Goal: Task Accomplishment & Management: Manage account settings

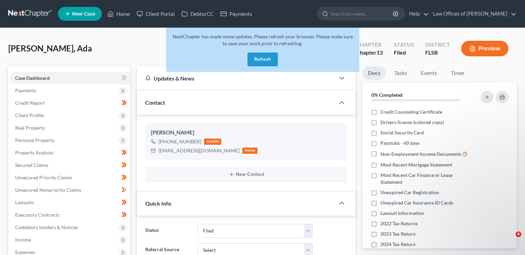
select select "18"
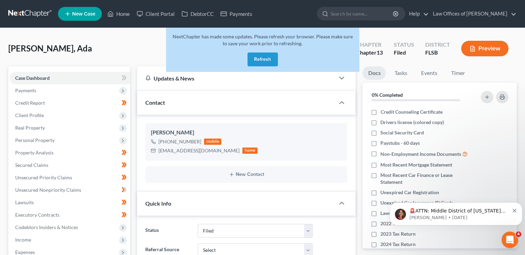
click at [266, 60] on button "Refresh" at bounding box center [263, 60] width 30 height 14
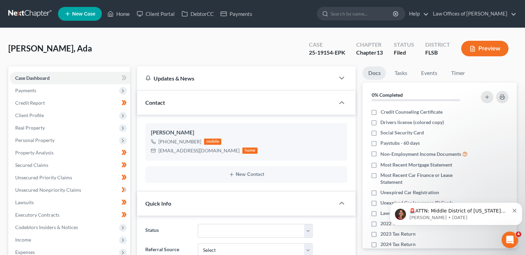
click at [96, 20] on link "New Case" at bounding box center [80, 14] width 44 height 14
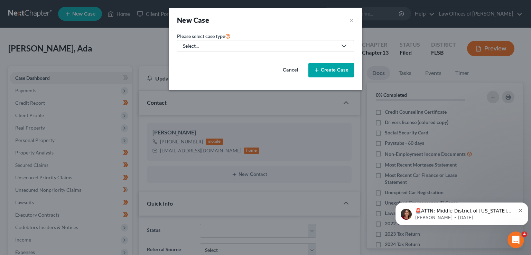
click at [196, 40] on link "Select..." at bounding box center [265, 46] width 177 height 12
click at [292, 67] on button "Cancel" at bounding box center [290, 70] width 30 height 14
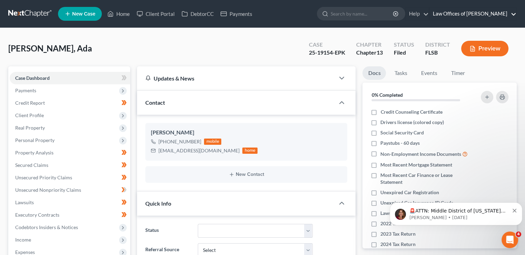
click at [471, 14] on link "Law Offices of [PERSON_NAME]" at bounding box center [473, 14] width 87 height 12
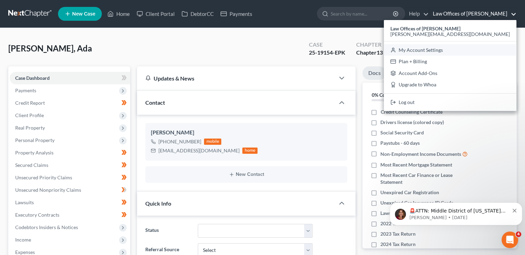
click at [473, 50] on link "My Account Settings" at bounding box center [450, 50] width 133 height 12
select select "17"
select select "24"
select select "9"
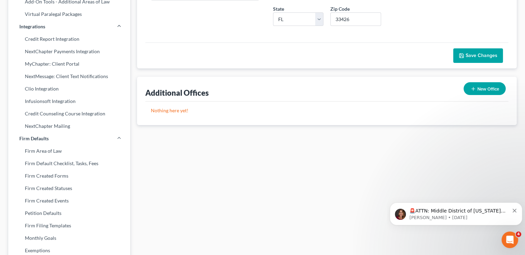
scroll to position [159, 0]
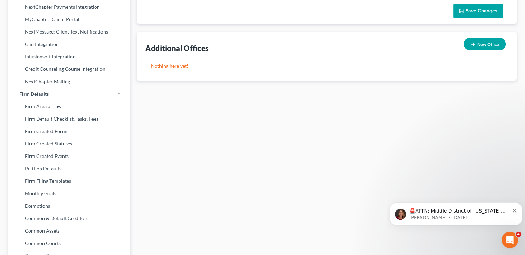
click at [48, 108] on link "Firm Area of Law" at bounding box center [69, 106] width 122 height 12
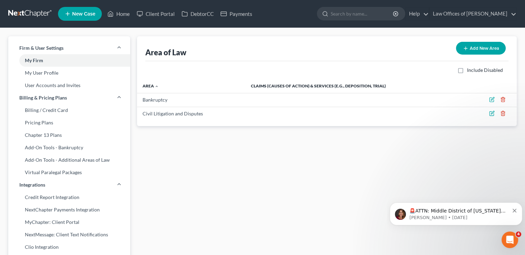
click at [480, 49] on button "Add New Area" at bounding box center [481, 48] width 50 height 13
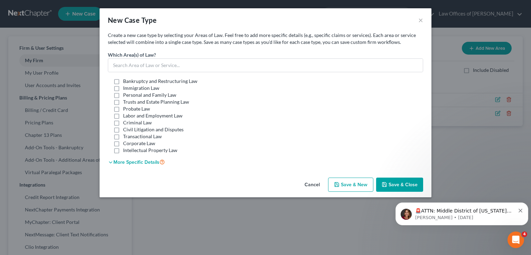
click at [125, 101] on span "Trusts and Estate Planning Law" at bounding box center [156, 102] width 66 height 6
click at [126, 101] on input "Trusts and Estate Planning Law" at bounding box center [128, 100] width 4 height 4
checkbox input "true"
click at [141, 161] on button "more specific details" at bounding box center [136, 162] width 57 height 6
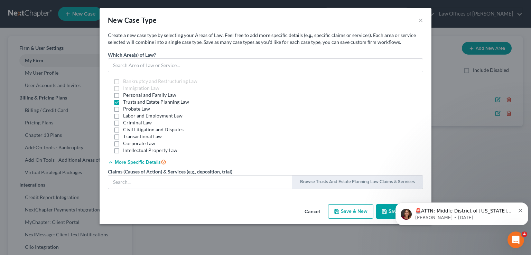
click at [142, 96] on span "Personal and Family Law" at bounding box center [149, 95] width 53 height 6
click at [130, 96] on input "Personal and Family Law" at bounding box center [128, 94] width 4 height 4
checkbox input "true"
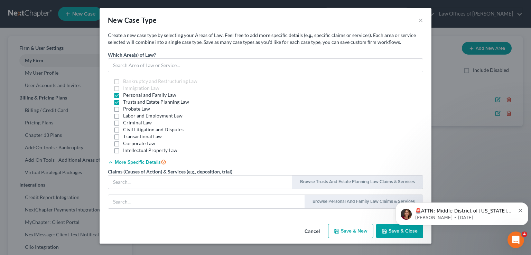
click at [323, 203] on button "Browse Personal and Family Law Claims & Services" at bounding box center [363, 201] width 113 height 13
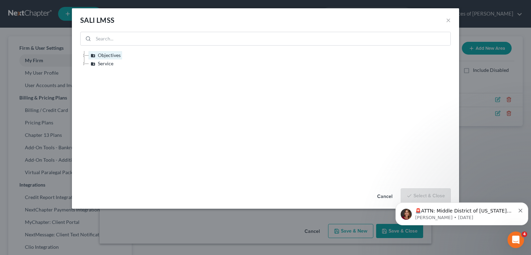
click at [108, 56] on link "Objectives" at bounding box center [105, 55] width 34 height 8
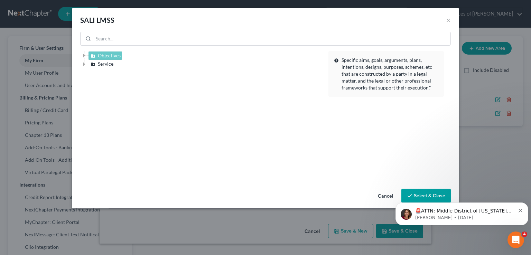
click at [106, 68] on div "Objectives Service" at bounding box center [202, 114] width 251 height 127
click at [106, 65] on link "Service" at bounding box center [101, 64] width 26 height 8
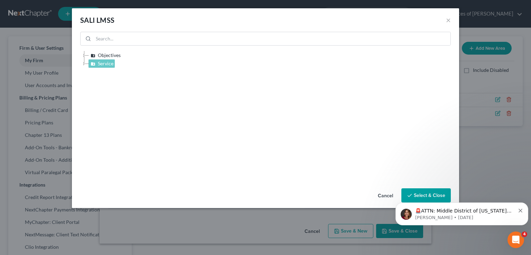
click at [106, 65] on link "Service" at bounding box center [101, 63] width 26 height 8
click at [93, 63] on icon at bounding box center [93, 63] width 8 height 8
click at [385, 198] on button "Cancel" at bounding box center [385, 196] width 26 height 14
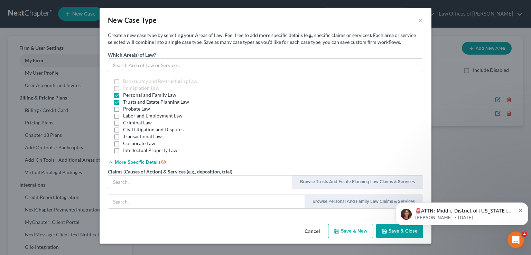
click at [123, 128] on label "Civil Litigation and Disputes" at bounding box center [153, 129] width 60 height 7
click at [126, 128] on input "Civil Litigation and Disputes" at bounding box center [128, 128] width 4 height 4
checkbox input "true"
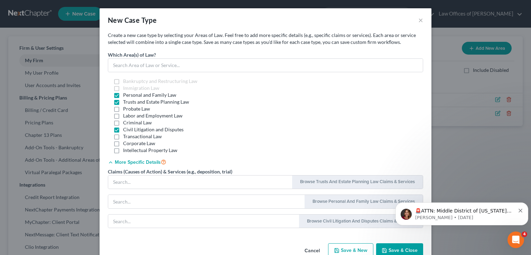
click at [319, 221] on button "Browse Civil Litigation and Disputes Claims & Services" at bounding box center [360, 220] width 119 height 13
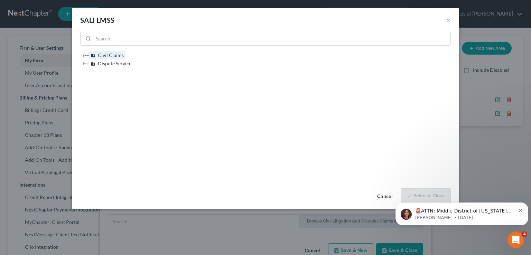
click at [114, 55] on link "Civil Claims" at bounding box center [106, 55] width 37 height 8
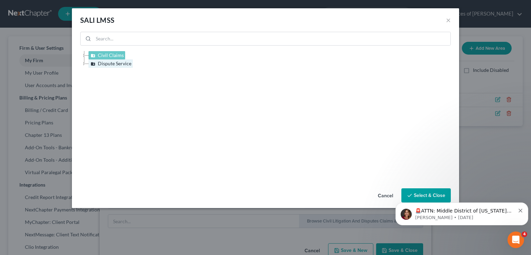
click at [112, 64] on link "Dispute Service" at bounding box center [110, 63] width 44 height 8
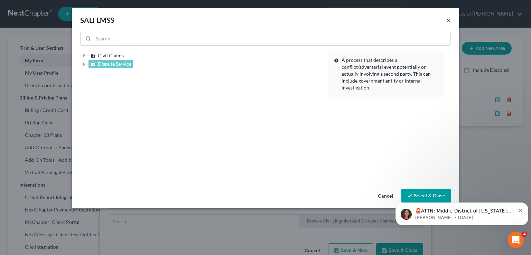
click at [448, 19] on button "×" at bounding box center [448, 20] width 5 height 8
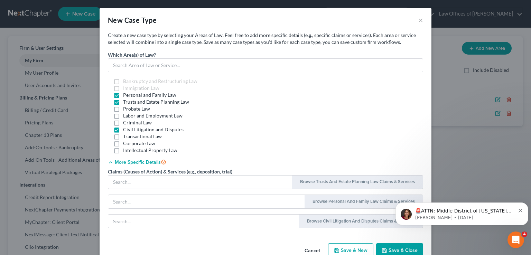
click at [389, 250] on span "Save & Close" at bounding box center [402, 250] width 29 height 6
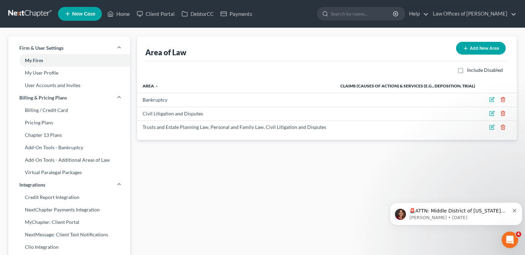
click at [71, 10] on link "New Case" at bounding box center [80, 14] width 44 height 14
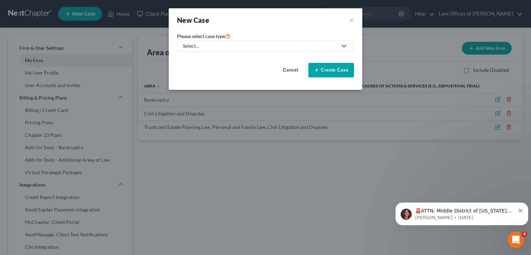
click at [208, 47] on div "Select..." at bounding box center [260, 45] width 154 height 7
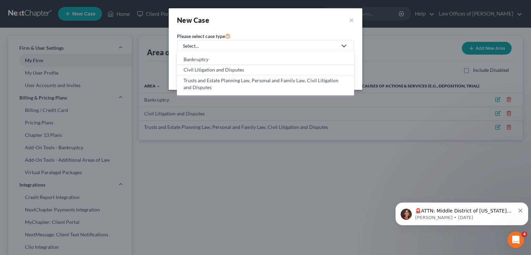
click at [354, 21] on div "New Case ×" at bounding box center [265, 19] width 193 height 23
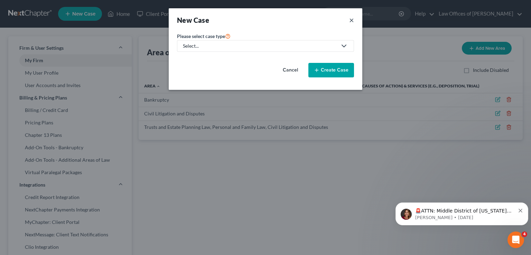
click at [351, 20] on button "×" at bounding box center [351, 20] width 5 height 10
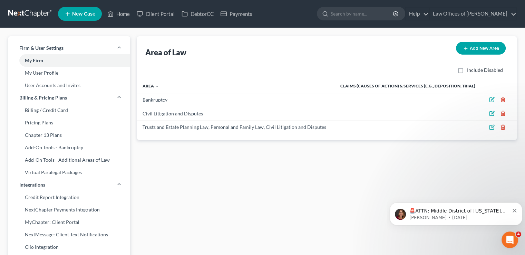
click at [492, 129] on icon "button" at bounding box center [492, 127] width 4 height 4
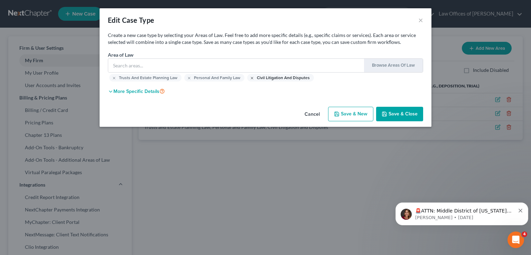
click at [251, 78] on line "button" at bounding box center [252, 78] width 2 height 2
click at [189, 79] on icon "button" at bounding box center [189, 78] width 4 height 4
click at [395, 113] on span "Save & Close" at bounding box center [402, 114] width 29 height 6
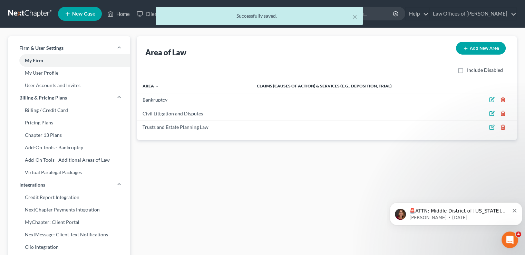
click at [471, 48] on button "Add New Area" at bounding box center [481, 48] width 50 height 13
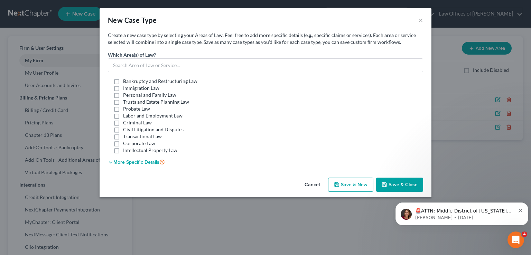
click at [123, 98] on label "Trusts and Estate Planning Law" at bounding box center [156, 101] width 66 height 7
click at [126, 98] on input "Trusts and Estate Planning Law" at bounding box center [128, 100] width 4 height 4
click at [123, 98] on label "Trusts and Estate Planning Law" at bounding box center [156, 101] width 66 height 7
click at [126, 98] on input "Trusts and Estate Planning Law" at bounding box center [128, 100] width 4 height 4
click at [123, 98] on label "Trusts and Estate Planning Law" at bounding box center [156, 101] width 66 height 7
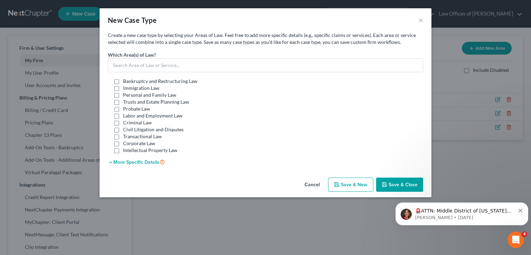
click at [126, 98] on input "Trusts and Estate Planning Law" at bounding box center [128, 100] width 4 height 4
click at [123, 102] on label "Trusts and Estate Planning Law" at bounding box center [156, 101] width 66 height 7
click at [126, 102] on input "Trusts and Estate Planning Law" at bounding box center [128, 100] width 4 height 4
checkbox input "false"
click at [123, 95] on label "Personal and Family Law" at bounding box center [149, 95] width 53 height 7
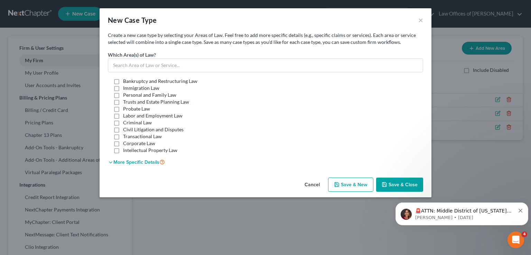
click at [126, 95] on input "Personal and Family Law" at bounding box center [128, 94] width 4 height 4
checkbox input "true"
click at [401, 184] on span "Save & Close" at bounding box center [402, 185] width 29 height 6
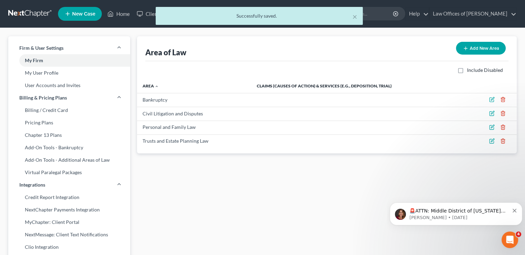
click at [478, 45] on button "Add New Area" at bounding box center [481, 48] width 50 height 13
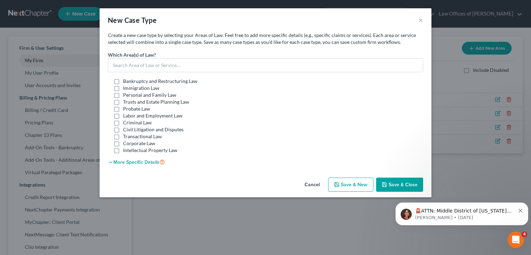
click at [145, 161] on button "more specific details" at bounding box center [136, 162] width 57 height 6
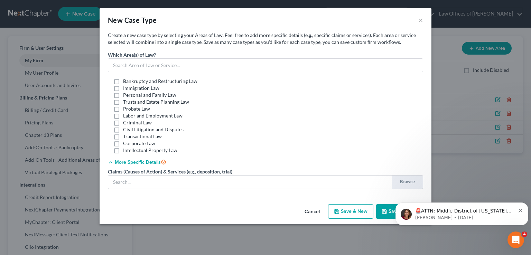
click at [145, 161] on button "more specific details" at bounding box center [137, 162] width 58 height 6
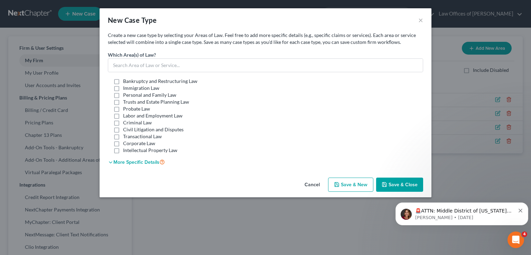
click at [145, 129] on span "Civil Litigation and Disputes" at bounding box center [153, 129] width 60 height 6
click at [130, 129] on input "Civil Litigation and Disputes" at bounding box center [128, 128] width 4 height 4
click at [388, 185] on span "Save & Close" at bounding box center [399, 185] width 36 height 6
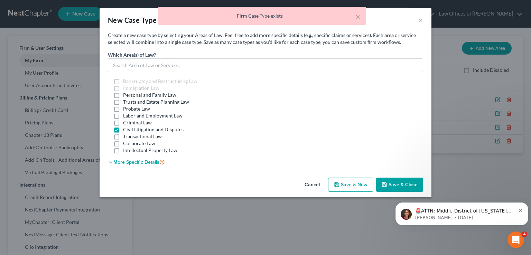
click at [123, 128] on label "Civil Litigation and Disputes" at bounding box center [153, 129] width 60 height 7
click at [126, 128] on input "Civil Litigation and Disputes" at bounding box center [128, 128] width 4 height 4
checkbox input "false"
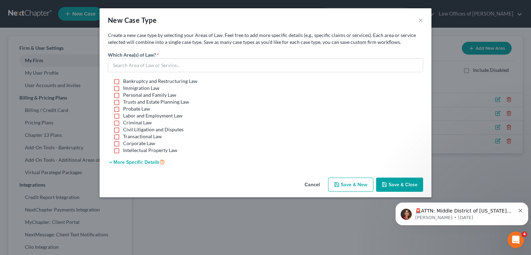
click at [309, 185] on button "Cancel" at bounding box center [312, 185] width 26 height 14
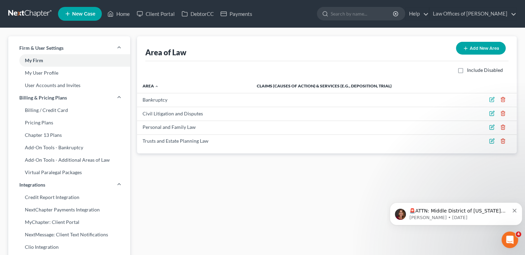
click at [86, 15] on span "New Case" at bounding box center [83, 13] width 23 height 5
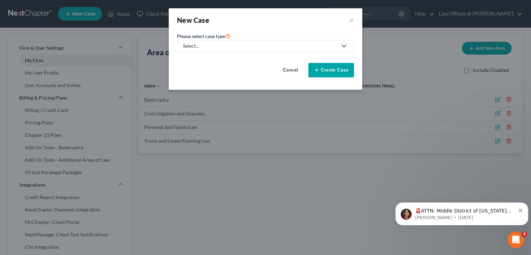
click at [236, 49] on link "Select..." at bounding box center [265, 46] width 177 height 12
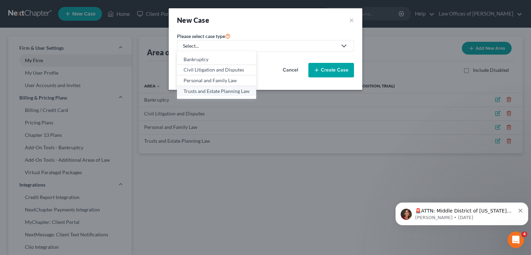
click at [225, 89] on div "Trusts and Estate Planning Law" at bounding box center [216, 91] width 66 height 7
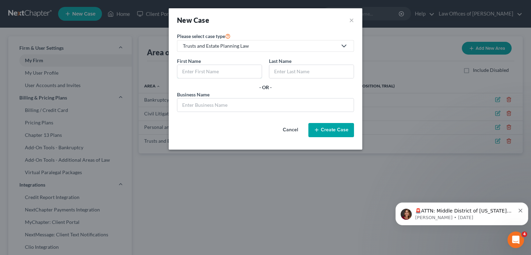
click at [214, 72] on input "text" at bounding box center [219, 71] width 84 height 13
type input "[PERSON_NAME]"
click at [289, 69] on input "text" at bounding box center [311, 71] width 84 height 13
type input "[PERSON_NAME]"
click at [325, 129] on button "Create Case" at bounding box center [331, 130] width 46 height 15
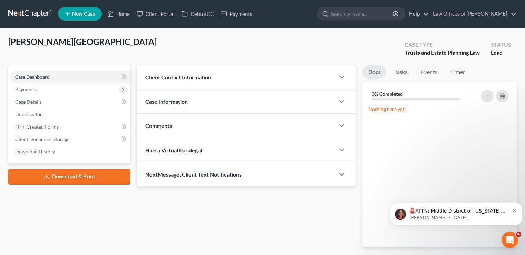
click at [182, 78] on span "Client Contact Information" at bounding box center [178, 77] width 66 height 7
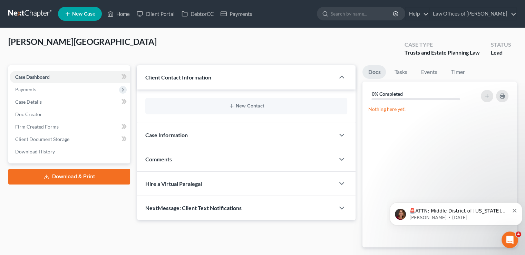
click at [196, 103] on div "New Contact" at bounding box center [246, 106] width 202 height 17
click at [236, 106] on button "New Contact" at bounding box center [246, 106] width 191 height 6
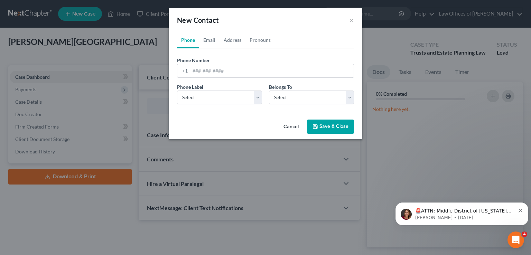
click at [209, 71] on input "tel" at bounding box center [271, 70] width 163 height 13
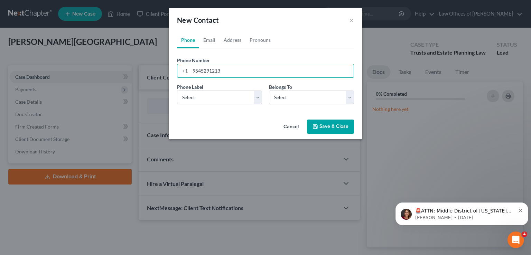
type input "9545291213"
click at [217, 95] on select "Select Mobile Home Work Other" at bounding box center [219, 97] width 85 height 14
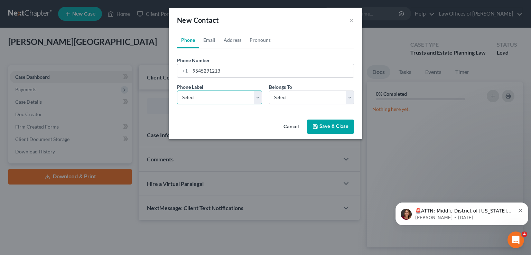
select select "0"
click at [177, 90] on select "Select Mobile Home Work Other" at bounding box center [219, 97] width 85 height 14
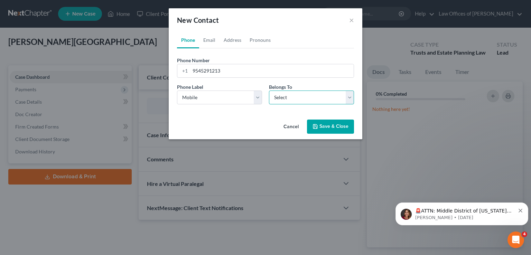
click at [284, 94] on select "Select Client Other" at bounding box center [311, 97] width 85 height 14
select select "0"
click at [269, 90] on select "Select Client Other" at bounding box center [311, 97] width 85 height 14
select select "0"
click at [209, 39] on link "Email" at bounding box center [209, 40] width 20 height 17
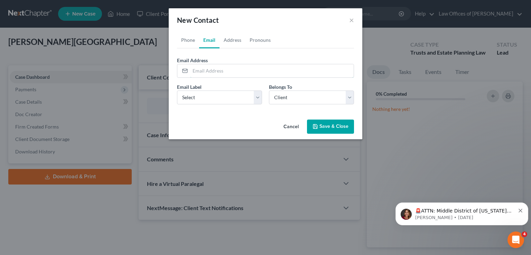
click at [218, 70] on input "email" at bounding box center [271, 70] width 163 height 13
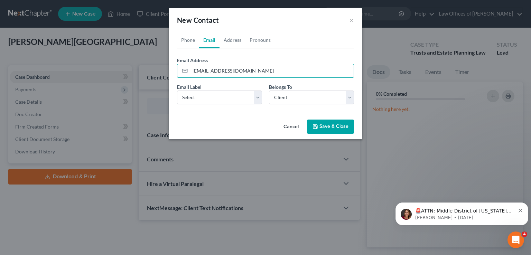
type input "[EMAIL_ADDRESS][DOMAIN_NAME]"
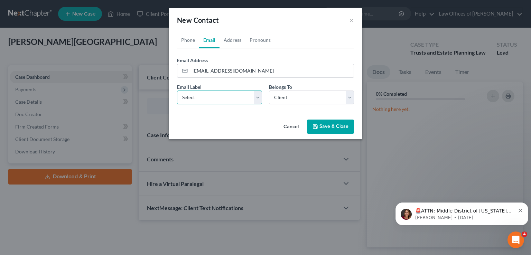
click at [213, 97] on select "Select Home Work Other" at bounding box center [219, 97] width 85 height 14
select select "0"
click at [177, 90] on select "Select Home Work Other" at bounding box center [219, 97] width 85 height 14
click at [230, 39] on link "Address" at bounding box center [232, 40] width 26 height 17
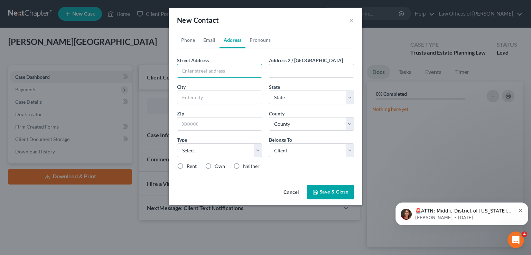
click at [210, 70] on input "text" at bounding box center [219, 70] width 84 height 13
click at [216, 72] on input "[STREET_ADDRESS]" at bounding box center [219, 70] width 84 height 13
type input "[STREET_ADDRESS]"
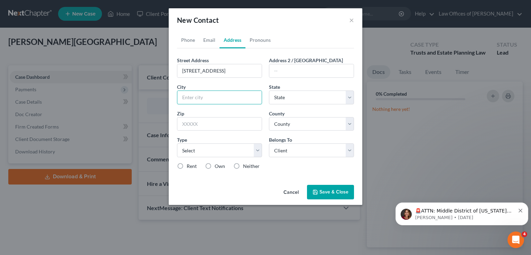
click at [206, 97] on input "text" at bounding box center [219, 97] width 84 height 13
click at [196, 123] on input "text" at bounding box center [219, 123] width 84 height 13
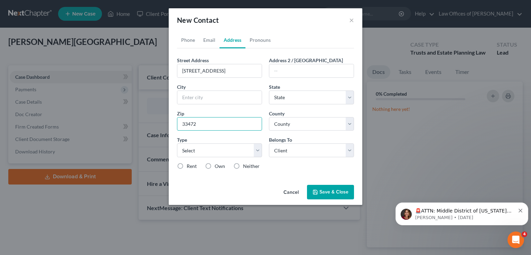
type input "33472"
click at [217, 149] on select "Select Residential Mailing Rental Property Business" at bounding box center [219, 150] width 85 height 14
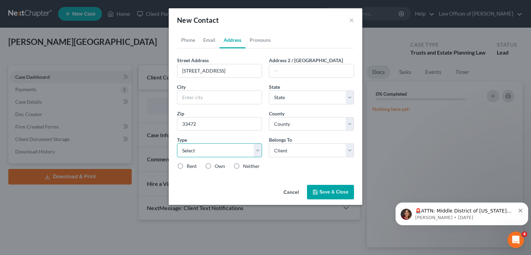
select select "0"
click at [177, 143] on select "Select Residential Mailing Rental Property Business" at bounding box center [219, 150] width 85 height 14
click at [215, 100] on input "text" at bounding box center [219, 97] width 84 height 13
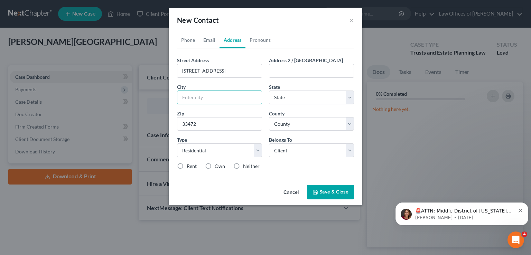
type input "[GEOGRAPHIC_DATA]"
click at [214, 165] on label "Own" at bounding box center [219, 166] width 10 height 7
click at [217, 165] on input "Own" at bounding box center [219, 165] width 4 height 4
radio input "true"
click at [292, 93] on select "State [US_STATE] AK AR AZ CA CO CT DE DC [GEOGRAPHIC_DATA] [GEOGRAPHIC_DATA] GU…" at bounding box center [311, 97] width 85 height 14
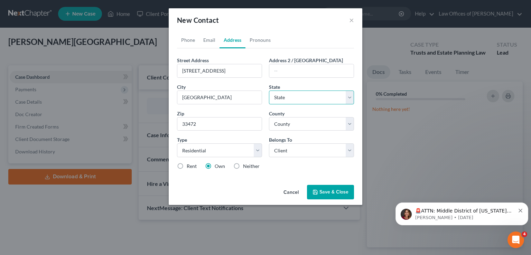
select select "9"
click at [269, 90] on select "State [US_STATE] AK AR AZ CA CO CT DE DC [GEOGRAPHIC_DATA] [GEOGRAPHIC_DATA] GU…" at bounding box center [311, 97] width 85 height 14
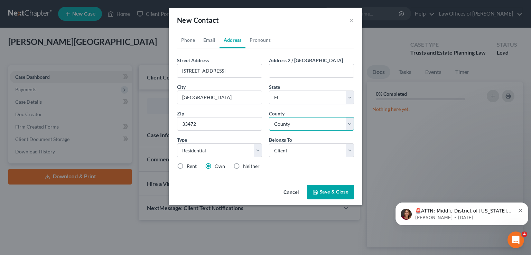
click at [291, 127] on select "County" at bounding box center [311, 124] width 85 height 14
select select "49"
click at [269, 117] on select "County [GEOGRAPHIC_DATA] [GEOGRAPHIC_DATA] [GEOGRAPHIC_DATA] [GEOGRAPHIC_DATA] …" at bounding box center [311, 124] width 85 height 14
click at [294, 150] on select "Select Client Other" at bounding box center [311, 150] width 85 height 14
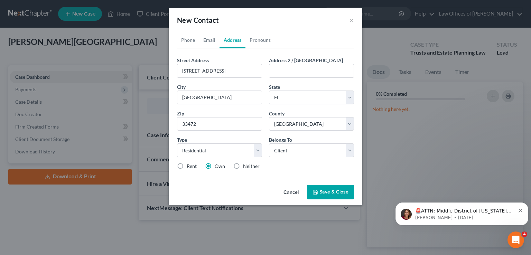
click at [321, 190] on button "Save & Close" at bounding box center [330, 192] width 47 height 15
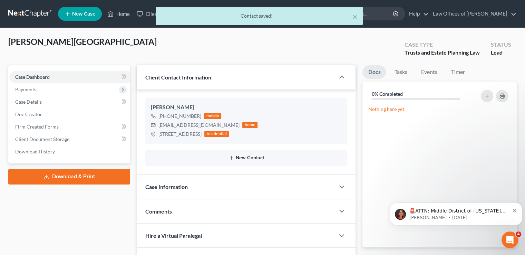
click at [239, 158] on button "New Contact" at bounding box center [246, 158] width 191 height 6
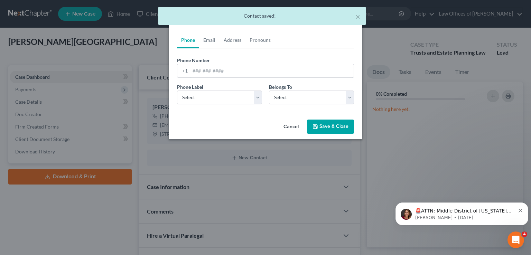
click at [200, 75] on input "tel" at bounding box center [271, 70] width 163 height 13
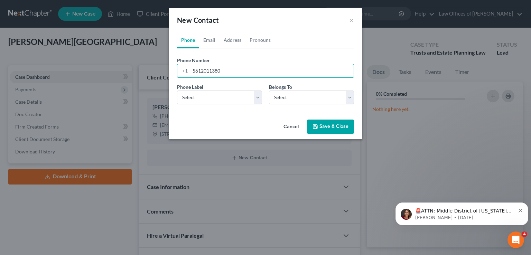
type input "5612011380"
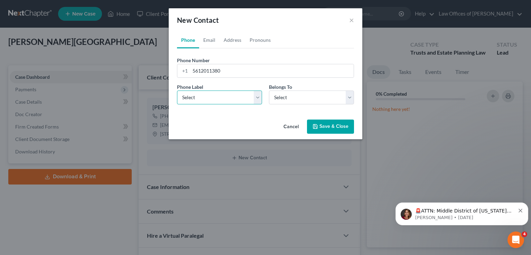
click at [208, 96] on select "Select Mobile Home Work Other" at bounding box center [219, 97] width 85 height 14
select select "0"
click at [177, 90] on select "Select Mobile Home Work Other" at bounding box center [219, 97] width 85 height 14
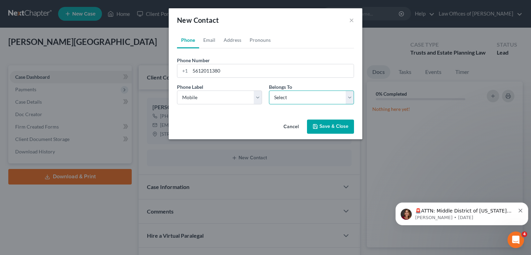
click at [282, 93] on select "Select Client Other" at bounding box center [311, 97] width 85 height 14
select select "1"
click at [269, 90] on select "Select Client Other" at bounding box center [311, 97] width 85 height 14
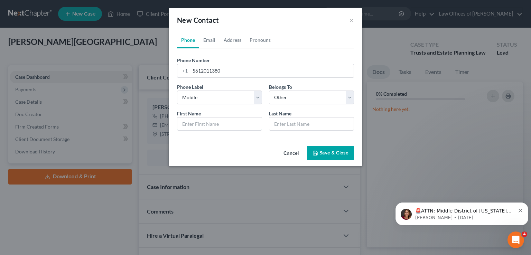
click at [216, 124] on input "text" at bounding box center [219, 123] width 84 height 13
type input "[PERSON_NAME]"
click at [212, 37] on link "Email" at bounding box center [209, 40] width 20 height 17
click at [208, 72] on input "email" at bounding box center [271, 70] width 163 height 13
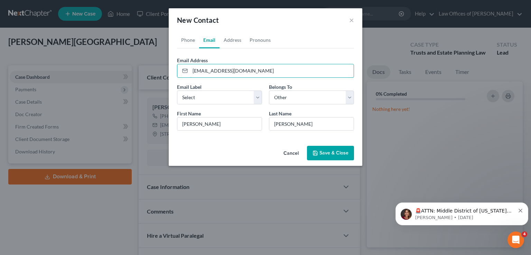
type input "[EMAIL_ADDRESS][DOMAIN_NAME]"
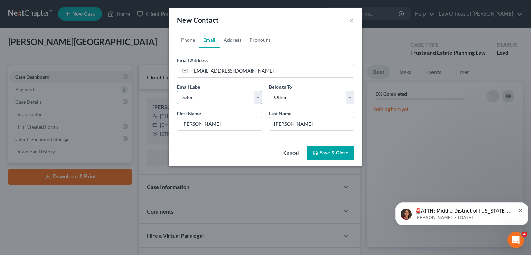
click at [196, 94] on select "Select Home Work Other" at bounding box center [219, 97] width 85 height 14
select select "0"
click at [177, 90] on select "Select Home Work Other" at bounding box center [219, 97] width 85 height 14
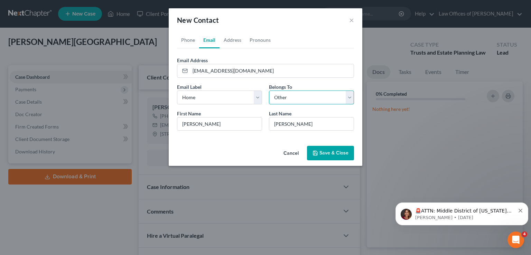
click at [286, 97] on select "Select Client Other" at bounding box center [311, 97] width 85 height 14
click at [269, 90] on select "Select Client Other" at bounding box center [311, 97] width 85 height 14
click at [235, 39] on link "Address" at bounding box center [232, 40] width 26 height 17
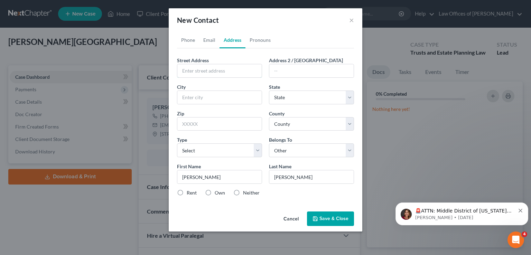
click at [199, 68] on input "text" at bounding box center [219, 70] width 84 height 13
type input "[STREET_ADDRESS]"
click at [202, 127] on input "text" at bounding box center [219, 123] width 84 height 13
type input "33472"
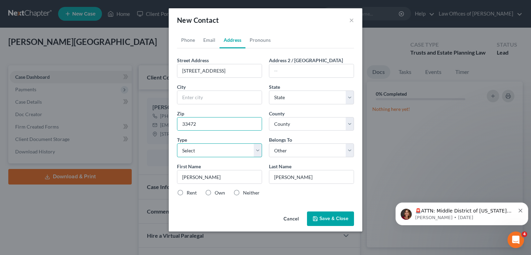
click at [205, 149] on select "Select Residential Mailing Rental Property Business" at bounding box center [219, 150] width 85 height 14
select select "0"
click at [177, 143] on select "Select Residential Mailing Rental Property Business" at bounding box center [219, 150] width 85 height 14
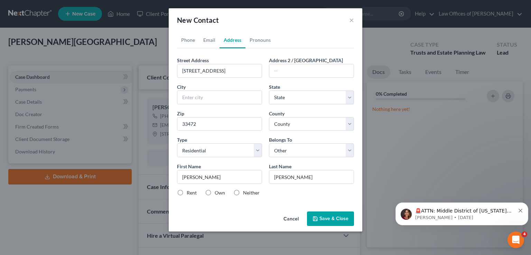
click at [214, 194] on label "Own" at bounding box center [219, 192] width 10 height 7
click at [217, 194] on input "Own" at bounding box center [219, 191] width 4 height 4
radio input "true"
click at [283, 96] on select "State [US_STATE] AK AR AZ CA CO CT DE DC [GEOGRAPHIC_DATA] [GEOGRAPHIC_DATA] GU…" at bounding box center [311, 97] width 85 height 14
select select "9"
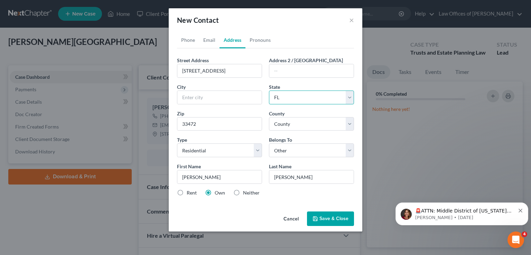
click at [269, 90] on select "State [US_STATE] AK AR AZ CA CO CT DE DC [GEOGRAPHIC_DATA] [GEOGRAPHIC_DATA] GU…" at bounding box center [311, 97] width 85 height 14
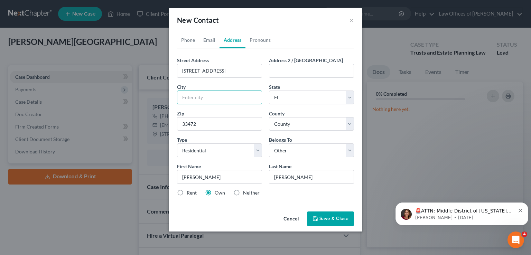
click at [202, 96] on input "text" at bounding box center [219, 97] width 84 height 13
type input "[GEOGRAPHIC_DATA]"
click at [283, 120] on select "County [GEOGRAPHIC_DATA] [GEOGRAPHIC_DATA] [GEOGRAPHIC_DATA] [GEOGRAPHIC_DATA] …" at bounding box center [311, 124] width 85 height 14
select select "49"
click at [269, 117] on select "County [GEOGRAPHIC_DATA] [GEOGRAPHIC_DATA] [GEOGRAPHIC_DATA] [GEOGRAPHIC_DATA] …" at bounding box center [311, 124] width 85 height 14
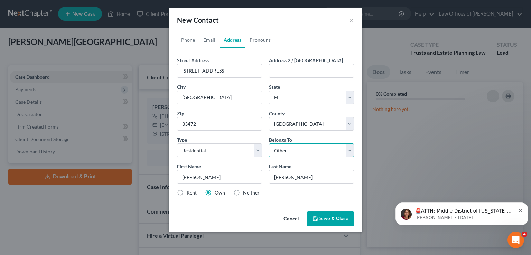
click at [297, 148] on select "Select Client Other" at bounding box center [311, 150] width 85 height 14
click at [319, 221] on button "Save & Close" at bounding box center [330, 218] width 47 height 15
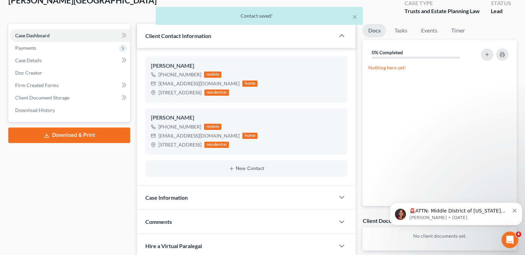
scroll to position [43, 0]
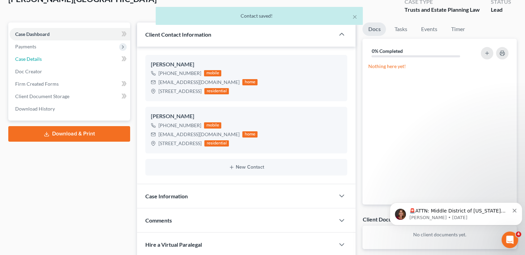
click at [28, 58] on span "Case Details" at bounding box center [28, 59] width 27 height 6
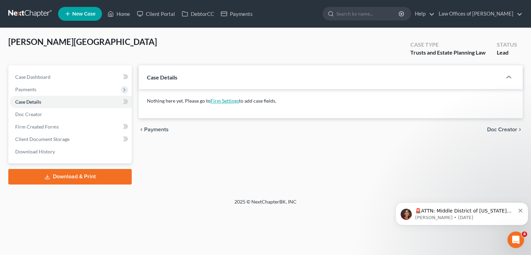
click at [227, 101] on link "Firm Settings" at bounding box center [224, 101] width 28 height 6
select select "17"
select select "24"
select select "9"
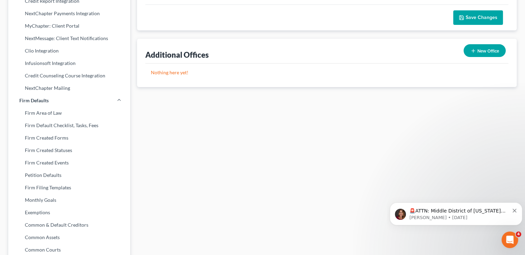
scroll to position [195, 0]
click at [46, 150] on link "Firm Created Statuses" at bounding box center [69, 151] width 122 height 12
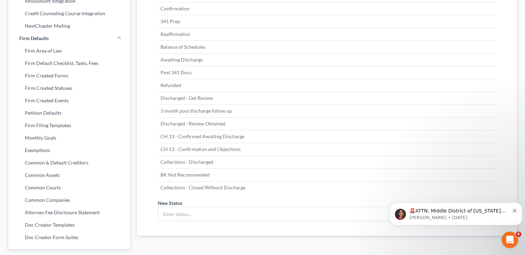
scroll to position [260, 0]
click at [52, 100] on link "Firm Created Events" at bounding box center [69, 99] width 122 height 12
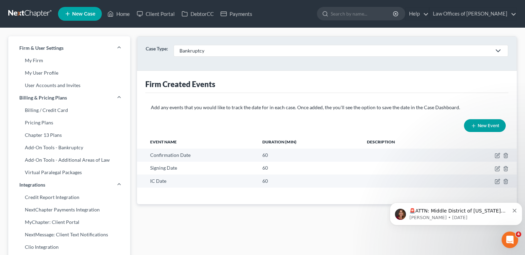
click at [207, 49] on div "Bankruptcy" at bounding box center [336, 50] width 312 height 7
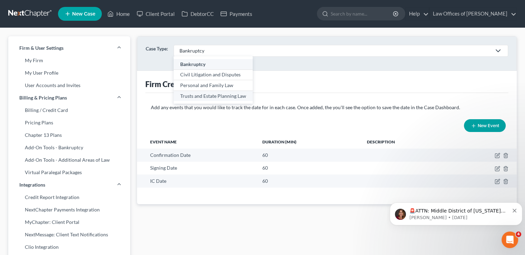
click at [211, 95] on div "Trusts and Estate Planning Law" at bounding box center [213, 96] width 66 height 7
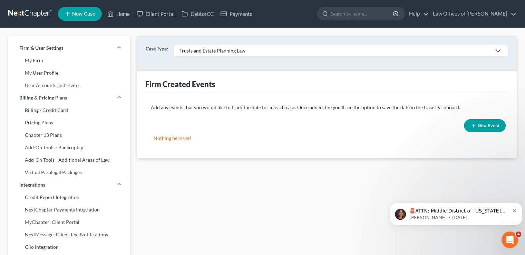
click at [474, 126] on icon "button" at bounding box center [474, 126] width 6 height 6
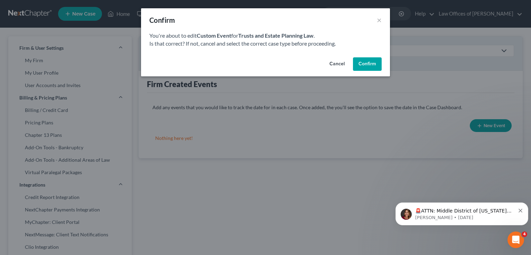
click at [364, 67] on button "Confirm" at bounding box center [367, 64] width 29 height 14
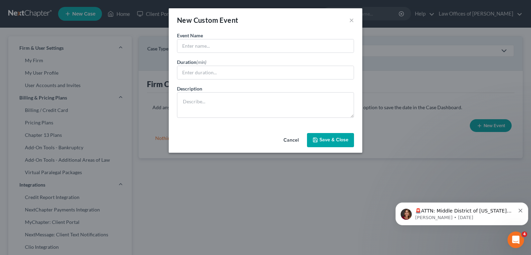
click at [292, 142] on button "Cancel" at bounding box center [291, 141] width 26 height 14
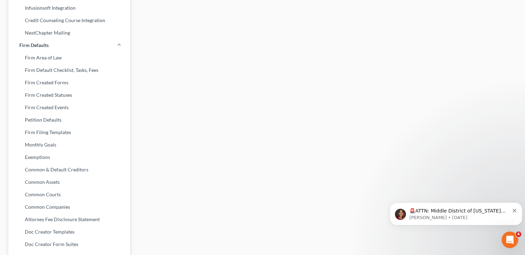
scroll to position [250, 0]
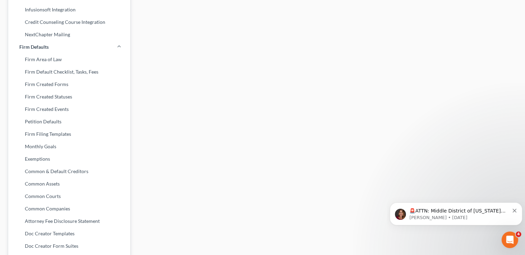
click at [59, 109] on link "Firm Created Events" at bounding box center [69, 109] width 122 height 12
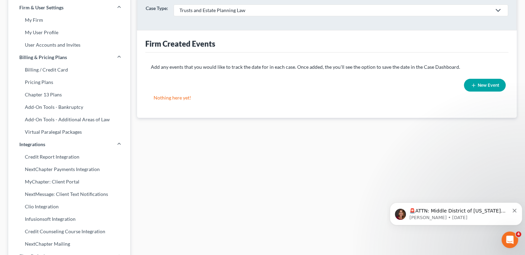
scroll to position [0, 0]
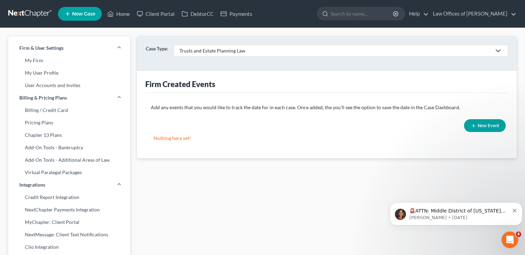
click at [487, 124] on span "New Event" at bounding box center [488, 126] width 21 height 6
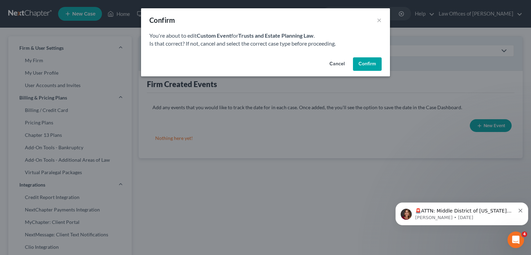
click at [363, 61] on button "Confirm" at bounding box center [367, 64] width 29 height 14
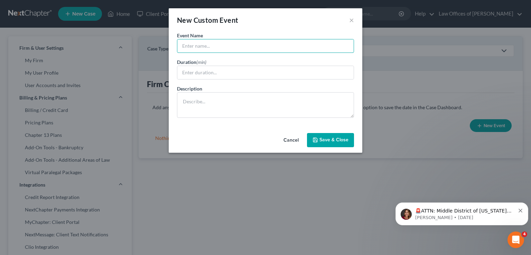
click at [211, 47] on input "text" at bounding box center [265, 45] width 176 height 13
type input "Durable Power of Attorney"
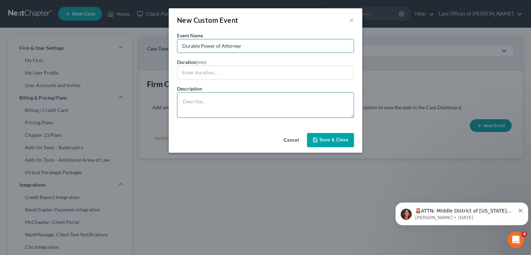
click at [213, 105] on textarea at bounding box center [265, 105] width 177 height 26
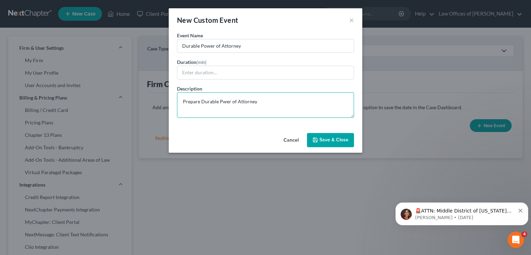
click at [221, 103] on textarea "Prepare Durable Pwer of Attorney" at bounding box center [265, 105] width 177 height 26
type textarea "Prepare Durable Power of Attorney"
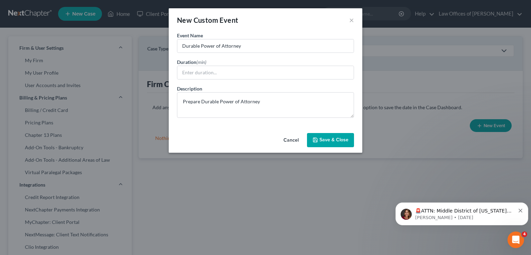
click at [337, 140] on span "Save & Close" at bounding box center [333, 140] width 29 height 6
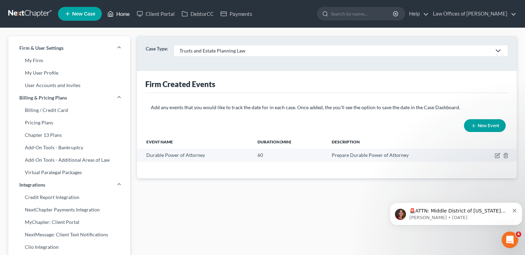
click at [122, 15] on link "Home" at bounding box center [118, 14] width 29 height 12
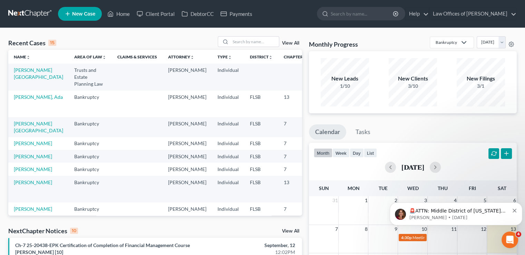
click at [22, 74] on td "[PERSON_NAME][GEOGRAPHIC_DATA]" at bounding box center [38, 77] width 60 height 27
click at [20, 79] on link "[PERSON_NAME][GEOGRAPHIC_DATA]" at bounding box center [38, 73] width 49 height 13
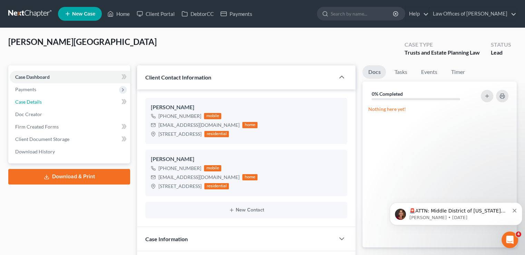
click at [59, 104] on link "Case Details" at bounding box center [70, 102] width 121 height 12
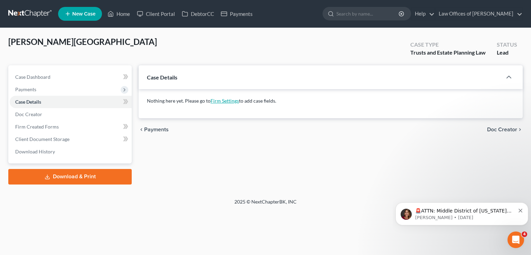
click at [222, 102] on link "Firm Settings" at bounding box center [224, 101] width 28 height 6
select select "17"
select select "24"
select select "9"
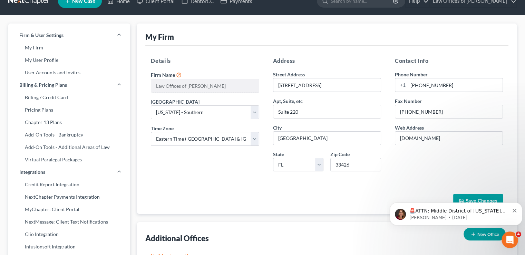
scroll to position [11, 0]
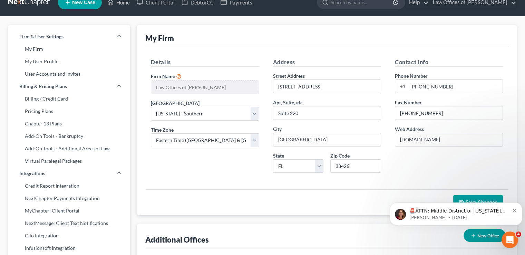
click at [37, 44] on link "My Firm" at bounding box center [69, 49] width 122 height 12
click at [37, 51] on link "My Firm" at bounding box center [69, 49] width 122 height 12
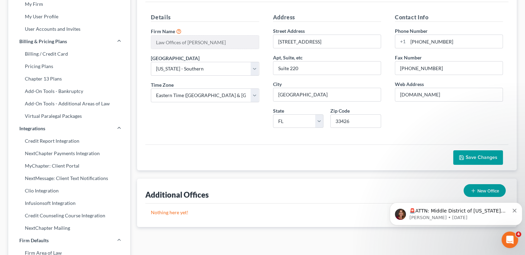
scroll to position [60, 0]
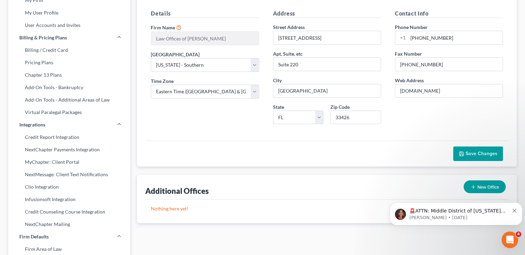
click at [54, 100] on link "Add-On Tools - Additional Areas of Law" at bounding box center [69, 100] width 122 height 12
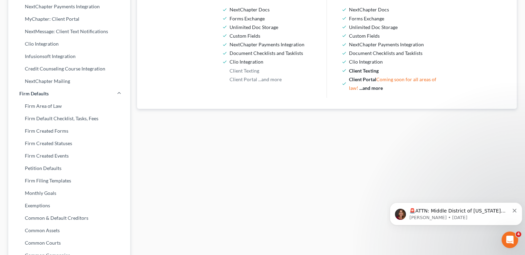
scroll to position [207, 0]
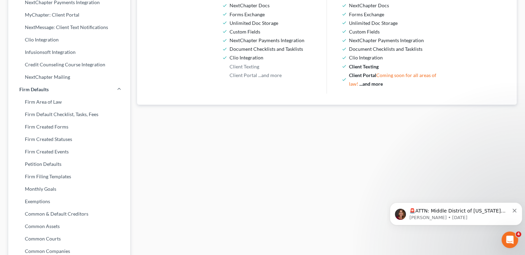
click at [51, 141] on link "Firm Created Statuses" at bounding box center [69, 139] width 122 height 12
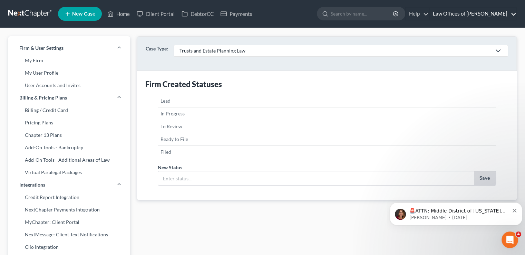
click at [471, 13] on link "Law Offices of [PERSON_NAME]" at bounding box center [473, 14] width 87 height 12
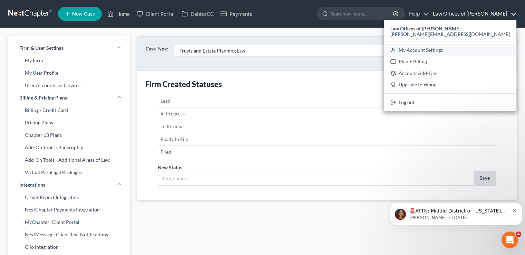
click at [472, 47] on link "My Account Settings" at bounding box center [450, 50] width 133 height 12
select select "17"
select select "24"
select select "9"
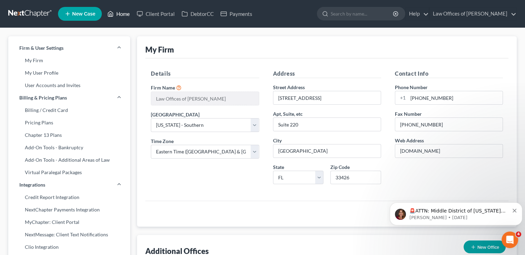
click at [124, 16] on link "Home" at bounding box center [118, 14] width 29 height 12
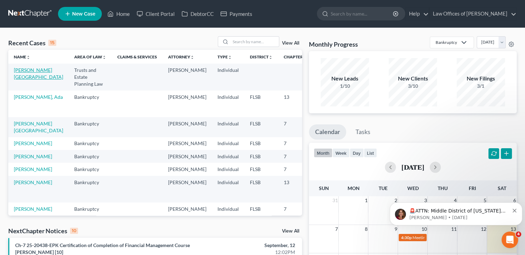
click at [23, 76] on link "[PERSON_NAME][GEOGRAPHIC_DATA]" at bounding box center [38, 73] width 49 height 13
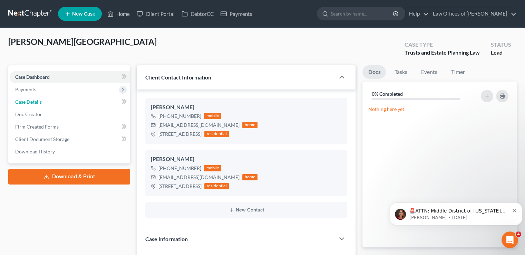
click at [60, 101] on link "Case Details" at bounding box center [70, 102] width 121 height 12
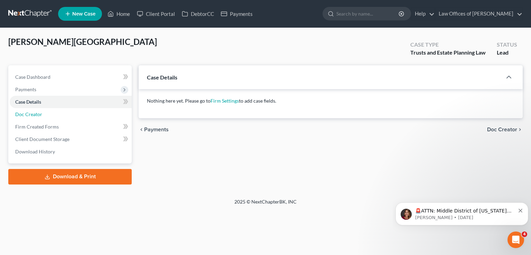
click at [62, 117] on link "Doc Creator" at bounding box center [71, 114] width 122 height 12
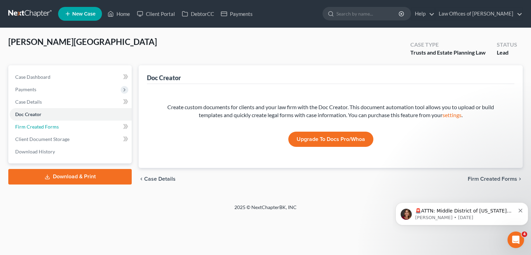
click at [60, 128] on link "Firm Created Forms" at bounding box center [71, 127] width 122 height 12
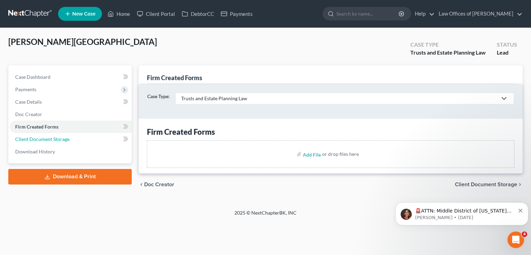
click at [58, 140] on span "Client Document Storage" at bounding box center [42, 139] width 54 height 6
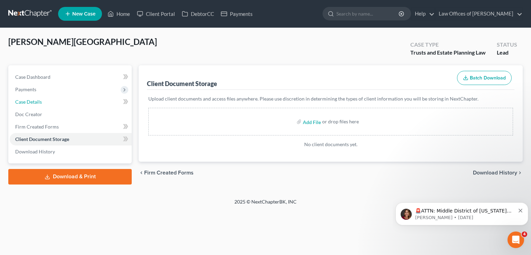
click at [54, 101] on link "Case Details" at bounding box center [71, 102] width 122 height 12
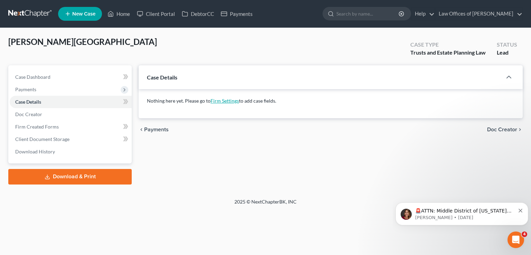
click at [229, 103] on link "Firm Settings" at bounding box center [224, 101] width 28 height 6
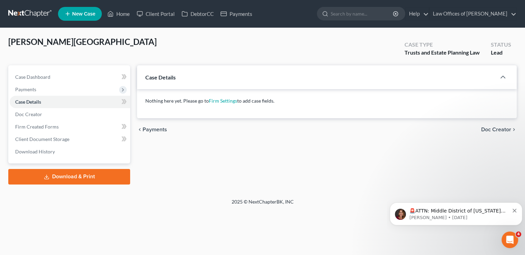
select select "17"
select select "24"
select select "9"
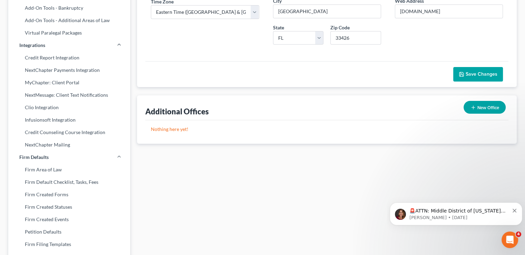
scroll to position [139, 0]
click at [119, 46] on icon at bounding box center [119, 45] width 6 height 6
click at [64, 171] on link "Firm Area of Law" at bounding box center [69, 170] width 122 height 12
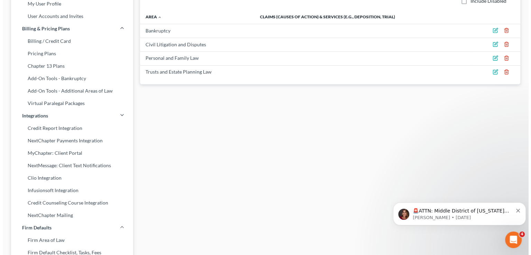
scroll to position [74, 0]
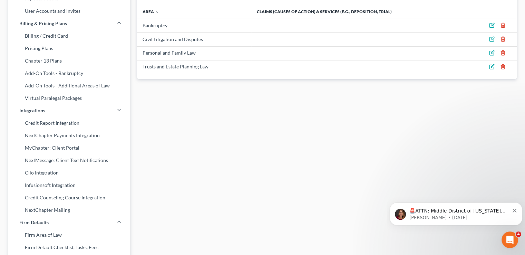
click at [492, 67] on icon "button" at bounding box center [492, 65] width 3 height 3
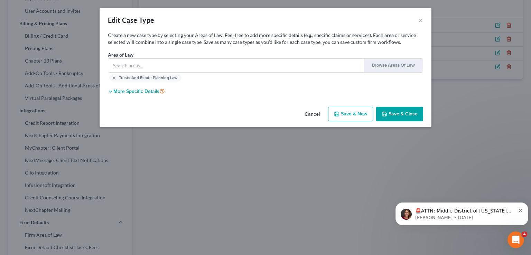
click at [156, 89] on button "more specific details" at bounding box center [136, 91] width 57 height 6
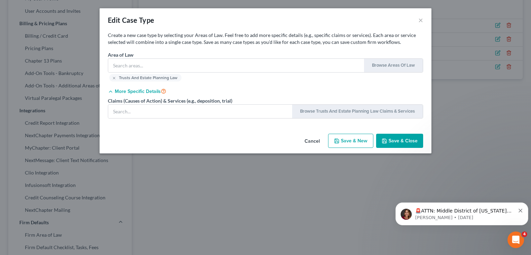
click at [321, 115] on button "Browse Trusts and Estate Planning Law Claims & Services" at bounding box center [357, 111] width 126 height 13
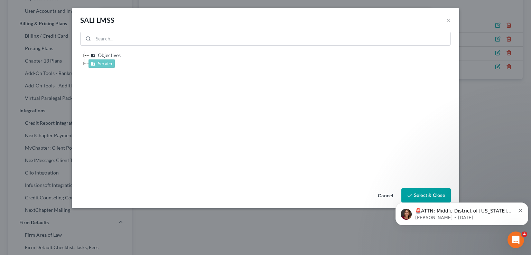
click at [109, 65] on link "Service" at bounding box center [101, 63] width 26 height 8
click at [82, 63] on icon at bounding box center [84, 63] width 8 height 8
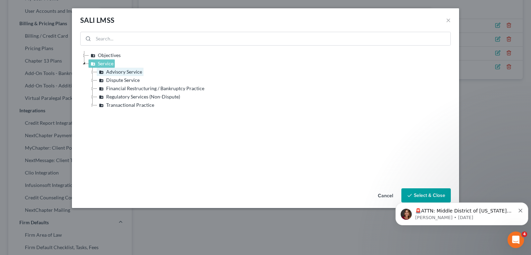
click at [102, 74] on icon at bounding box center [101, 72] width 8 height 8
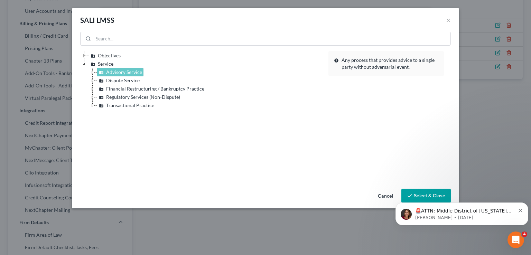
click at [92, 72] on icon at bounding box center [92, 72] width 8 height 8
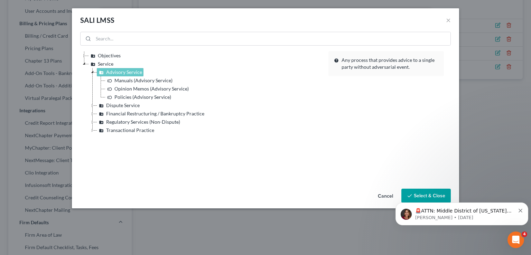
click at [93, 105] on icon at bounding box center [92, 105] width 8 height 8
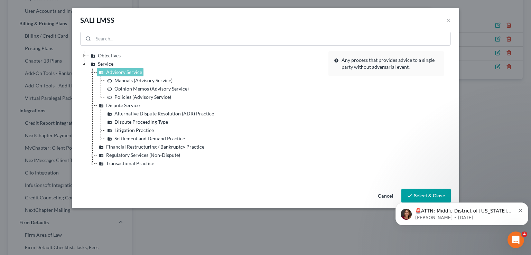
click at [92, 147] on icon at bounding box center [92, 147] width 8 height 8
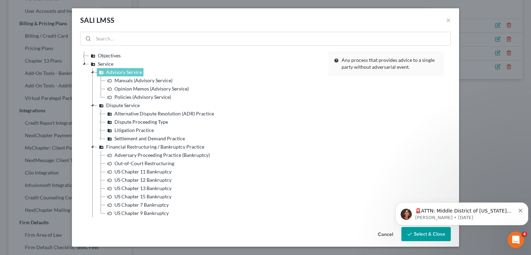
scroll to position [17, 0]
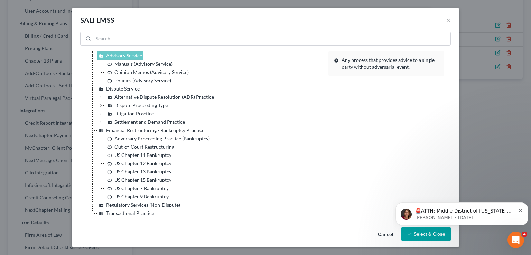
click at [90, 204] on icon at bounding box center [92, 205] width 8 height 8
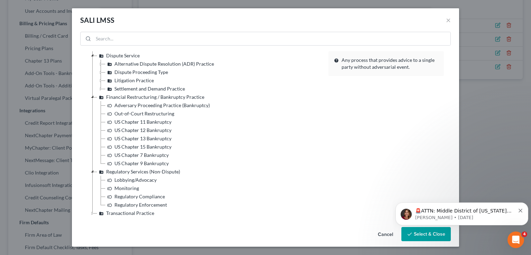
click at [89, 212] on icon at bounding box center [92, 213] width 8 height 8
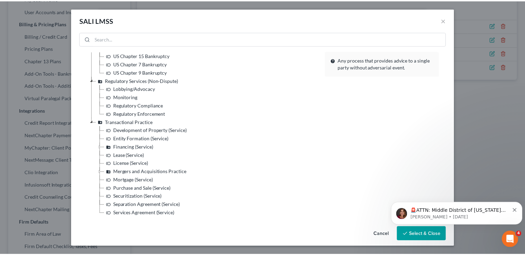
scroll to position [0, 0]
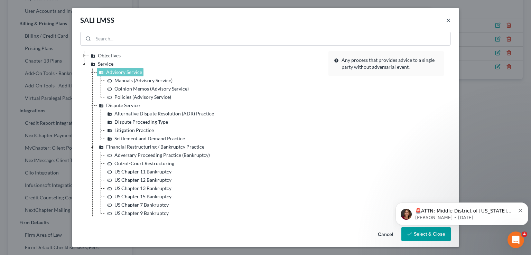
click at [447, 19] on button "×" at bounding box center [448, 20] width 5 height 8
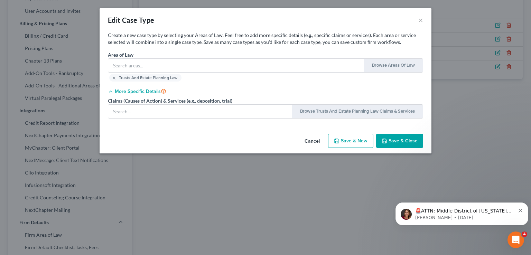
click at [306, 142] on button "Cancel" at bounding box center [312, 141] width 26 height 14
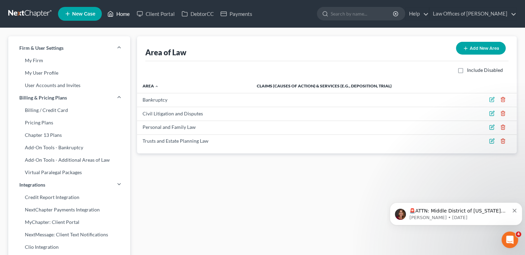
click at [120, 13] on link "Home" at bounding box center [118, 14] width 29 height 12
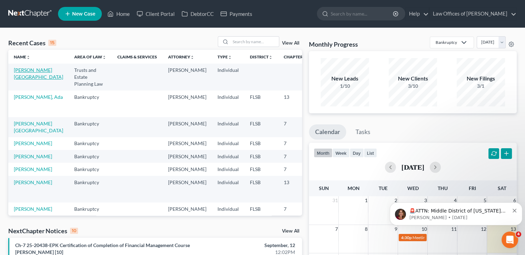
click at [24, 77] on link "[PERSON_NAME][GEOGRAPHIC_DATA]" at bounding box center [38, 73] width 49 height 13
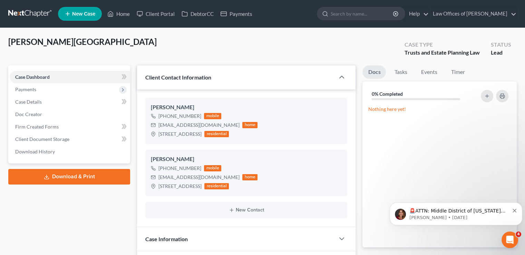
scroll to position [95, 0]
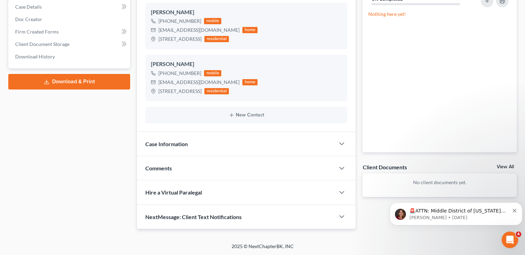
click at [218, 144] on div "Case Information" at bounding box center [236, 144] width 198 height 24
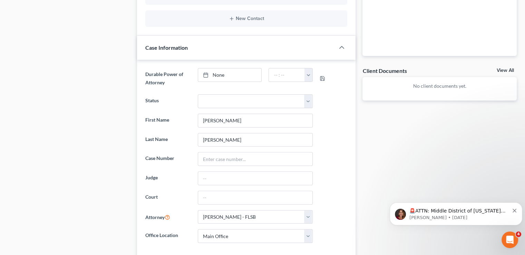
scroll to position [192, 0]
click at [219, 74] on link "None" at bounding box center [230, 74] width 64 height 13
click at [209, 97] on select "341 Prep 3 month post discharge follow up Abandoned Awaiting Discharge Balance …" at bounding box center [255, 101] width 115 height 14
select select "18"
click at [198, 94] on select "341 Prep 3 month post discharge follow up Abandoned Awaiting Discharge Balance …" at bounding box center [255, 101] width 115 height 14
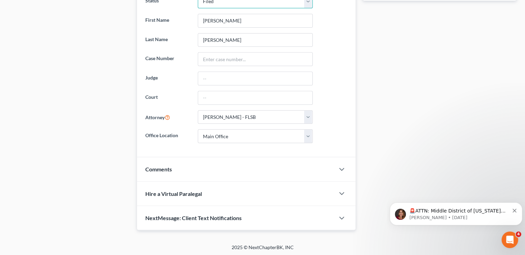
scroll to position [289, 0]
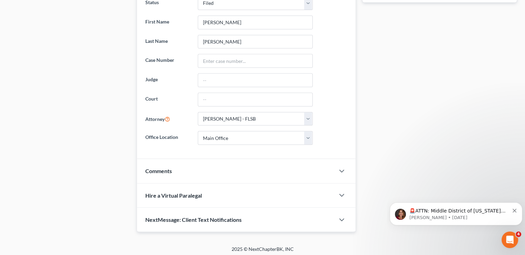
click at [231, 163] on div "Comments" at bounding box center [236, 171] width 198 height 24
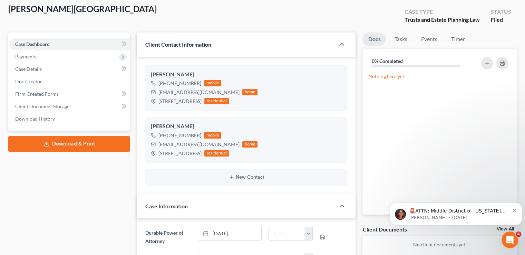
scroll to position [0, 0]
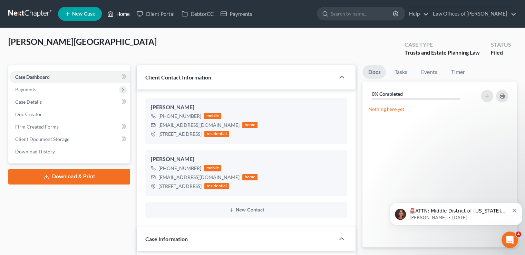
click at [117, 13] on link "Home" at bounding box center [118, 14] width 29 height 12
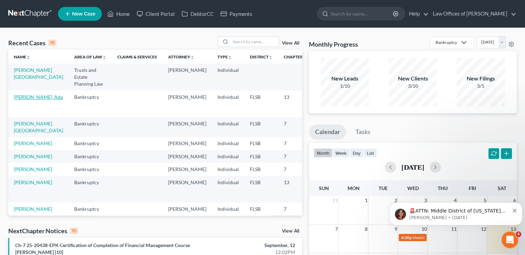
click at [25, 100] on link "[PERSON_NAME], Ada" at bounding box center [38, 97] width 49 height 6
select select "18"
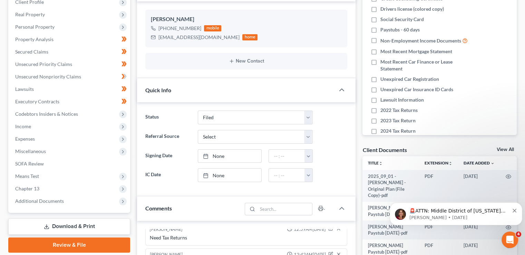
scroll to position [115, 0]
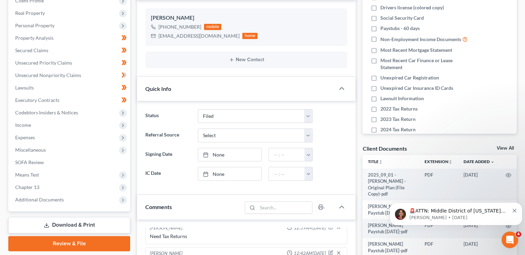
click at [48, 23] on span "Personal Property" at bounding box center [34, 25] width 39 height 6
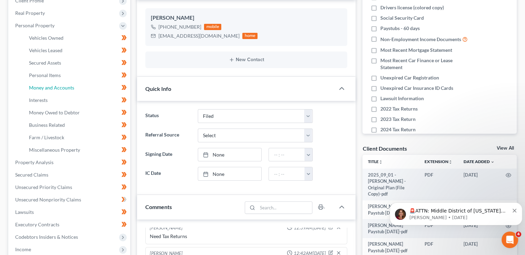
click at [53, 86] on span "Money and Accounts" at bounding box center [51, 88] width 45 height 6
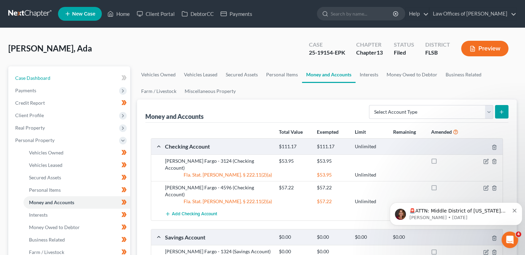
click at [37, 75] on span "Case Dashboard" at bounding box center [32, 78] width 35 height 6
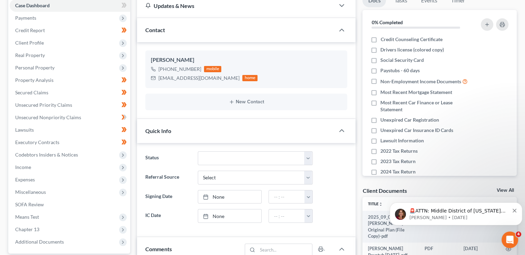
scroll to position [73, 0]
click at [36, 64] on span "Personal Property" at bounding box center [34, 67] width 39 height 6
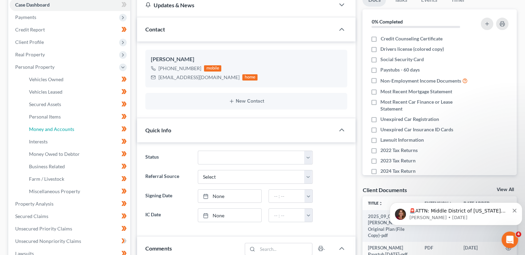
click at [42, 127] on span "Money and Accounts" at bounding box center [51, 129] width 45 height 6
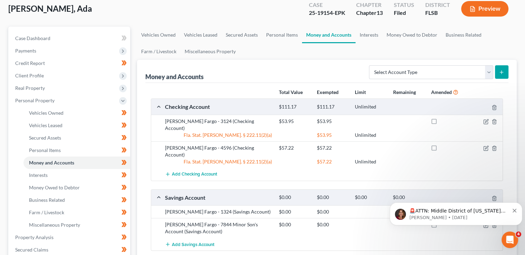
scroll to position [45, 0]
